Goal: Information Seeking & Learning: Check status

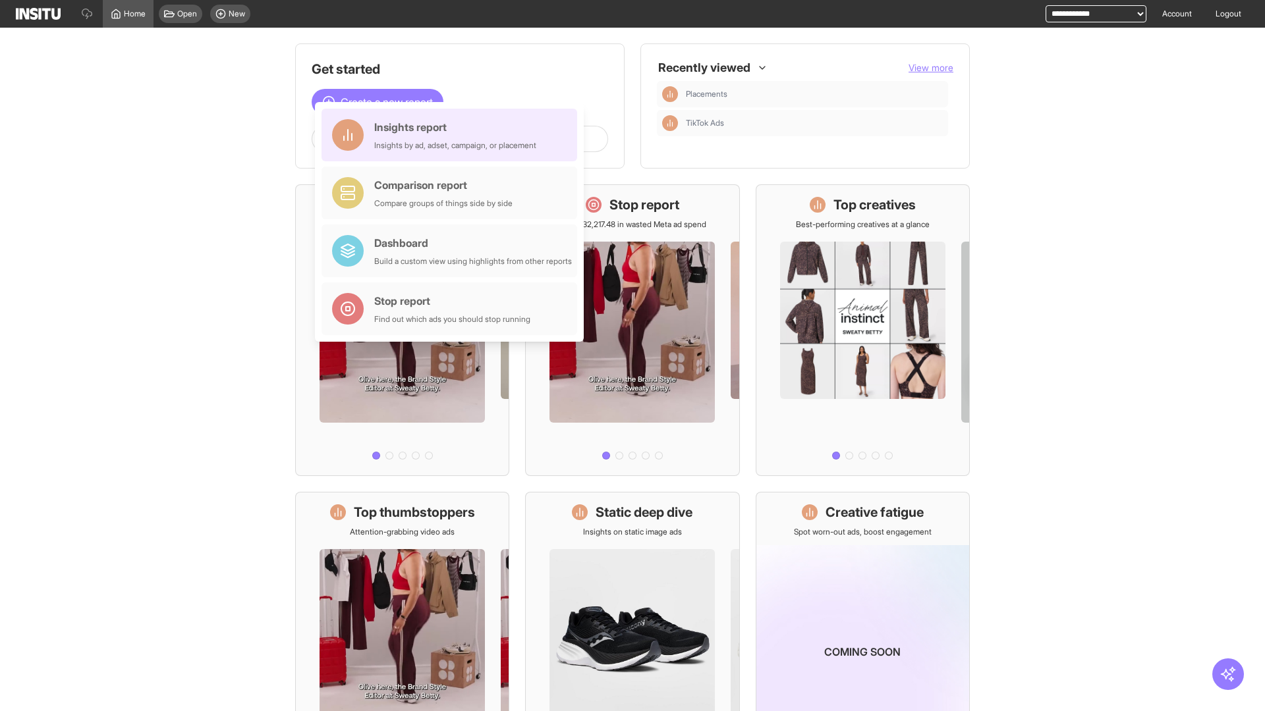
click at [453, 135] on div "Insights report Insights by ad, adset, campaign, or placement" at bounding box center [455, 135] width 162 height 32
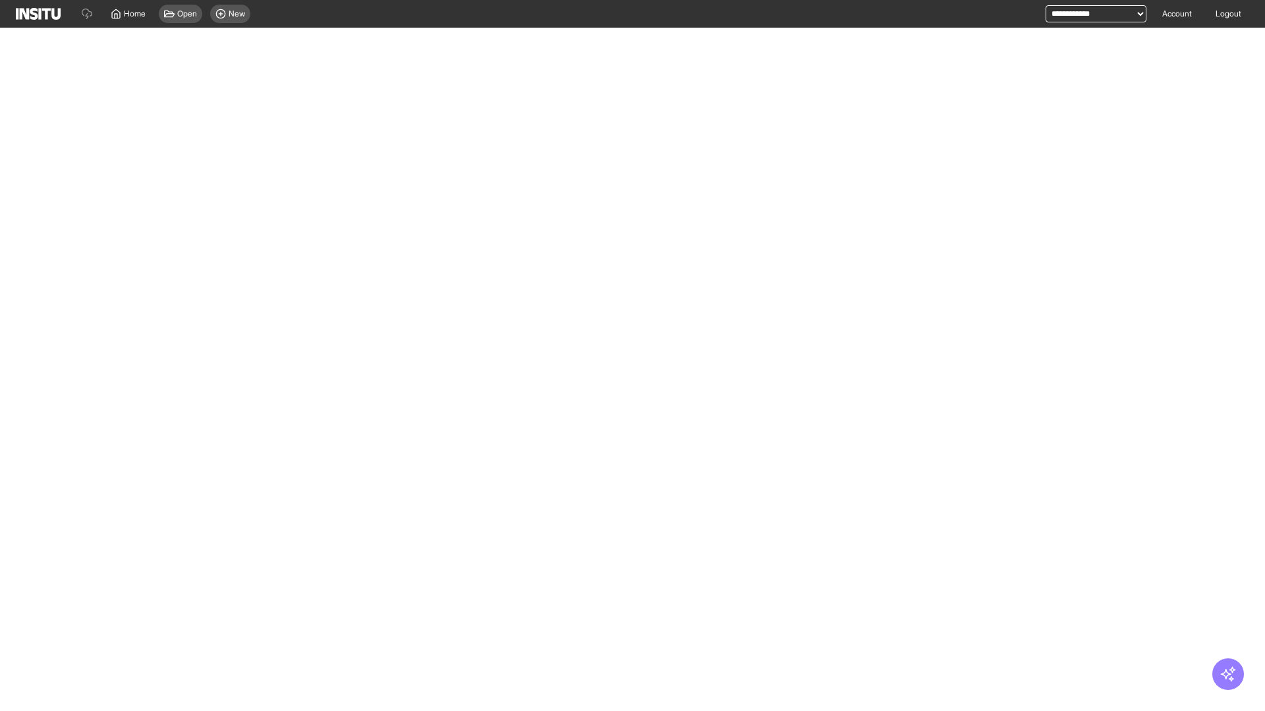
select select "**"
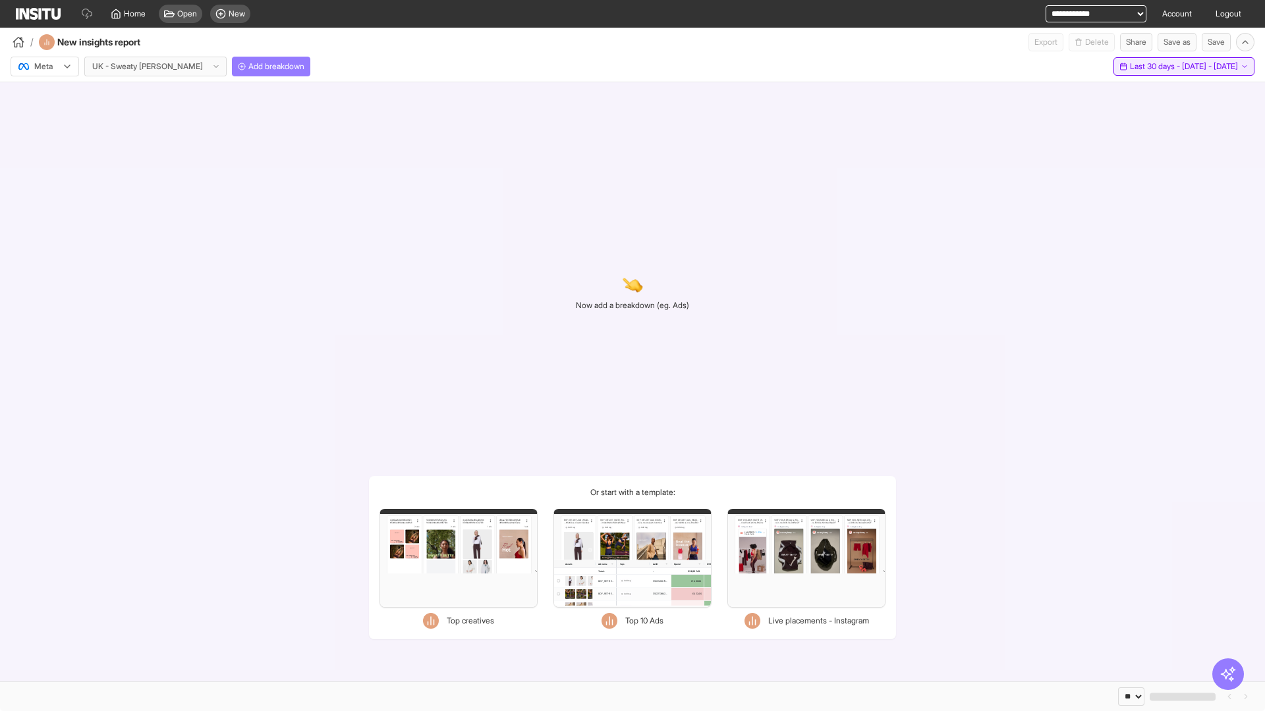
click at [1156, 67] on span "Last 30 days - [DATE] - [DATE]" at bounding box center [1184, 66] width 108 height 11
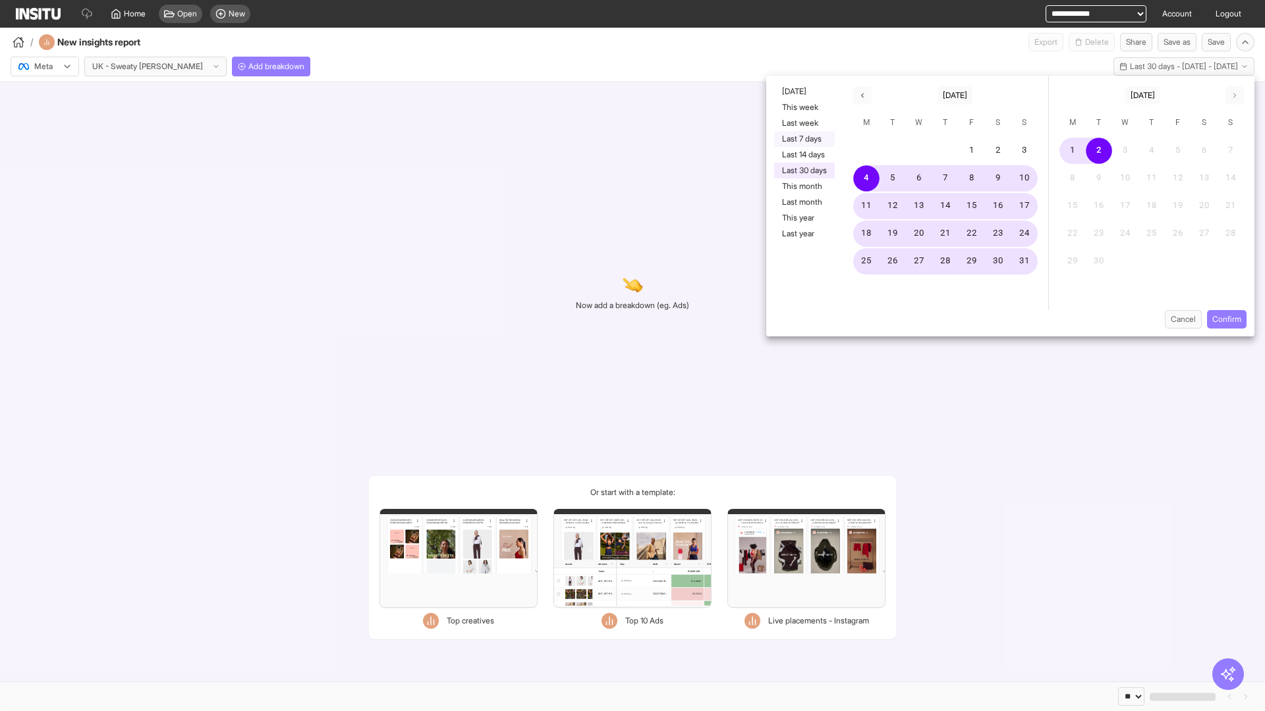
click at [803, 139] on button "Last 7 days" at bounding box center [804, 139] width 61 height 16
